Goal: Task Accomplishment & Management: Manage account settings

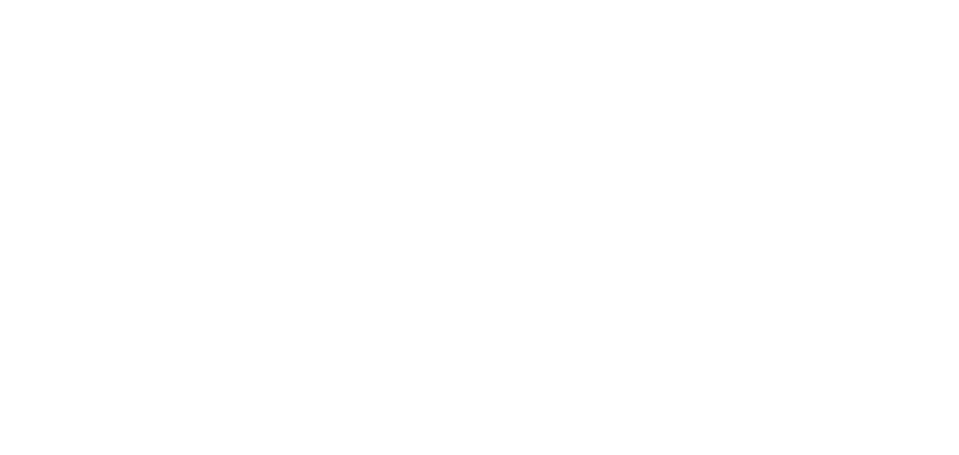
click at [187, 90] on div at bounding box center [479, 227] width 959 height 455
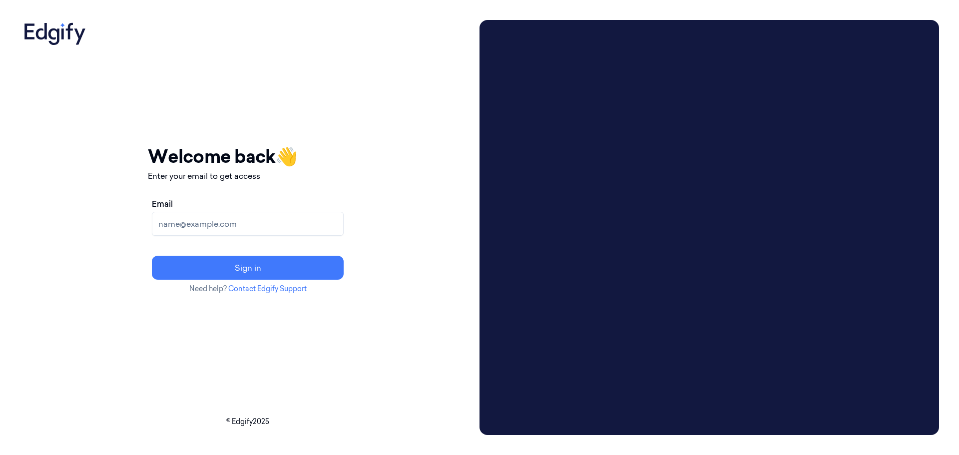
click at [338, 231] on input "Email" at bounding box center [248, 224] width 192 height 24
type input "[EMAIL_ADDRESS][DOMAIN_NAME]"
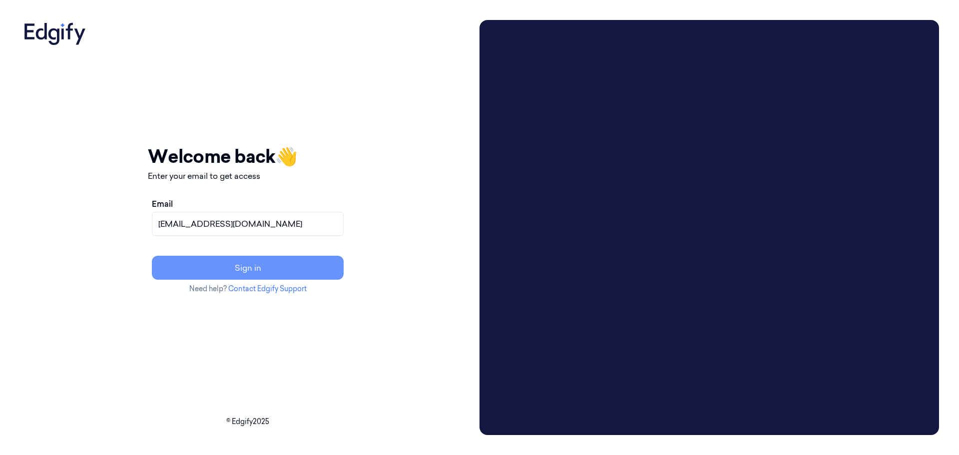
click at [272, 271] on button "Sign in" at bounding box center [248, 268] width 192 height 24
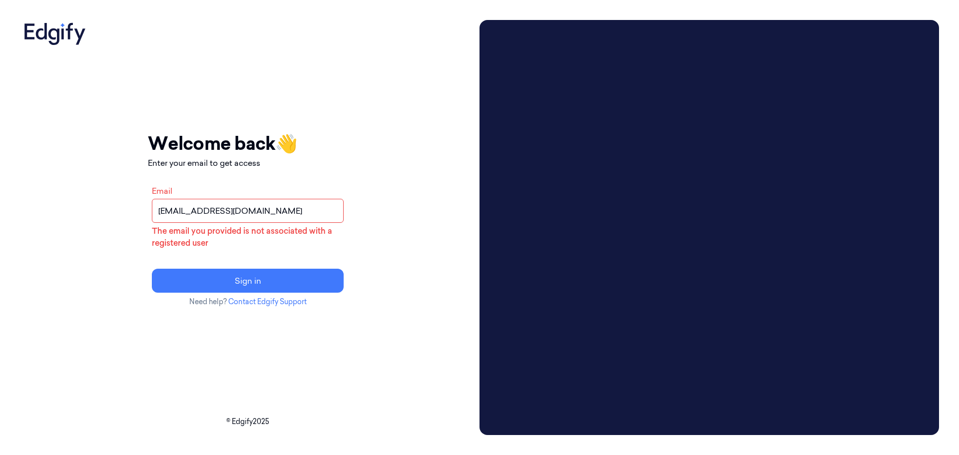
drag, startPoint x: 323, startPoint y: 212, endPoint x: 76, endPoint y: 208, distance: 247.2
click at [106, 208] on div "Your session expired - please log in again Email sent - check your inbox for th…" at bounding box center [247, 227] width 455 height 415
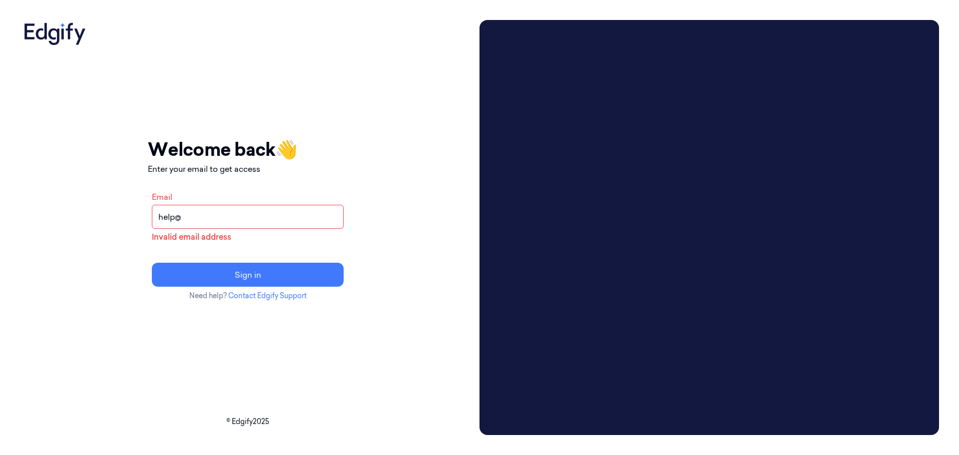
type input "[EMAIL_ADDRESS][DOMAIN_NAME]"
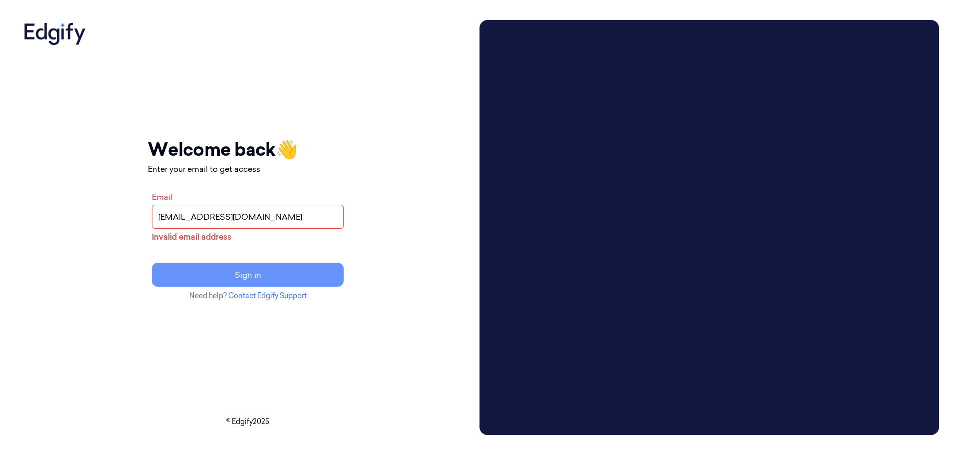
click at [278, 279] on button "Sign in" at bounding box center [248, 275] width 192 height 24
